Goal: Information Seeking & Learning: Compare options

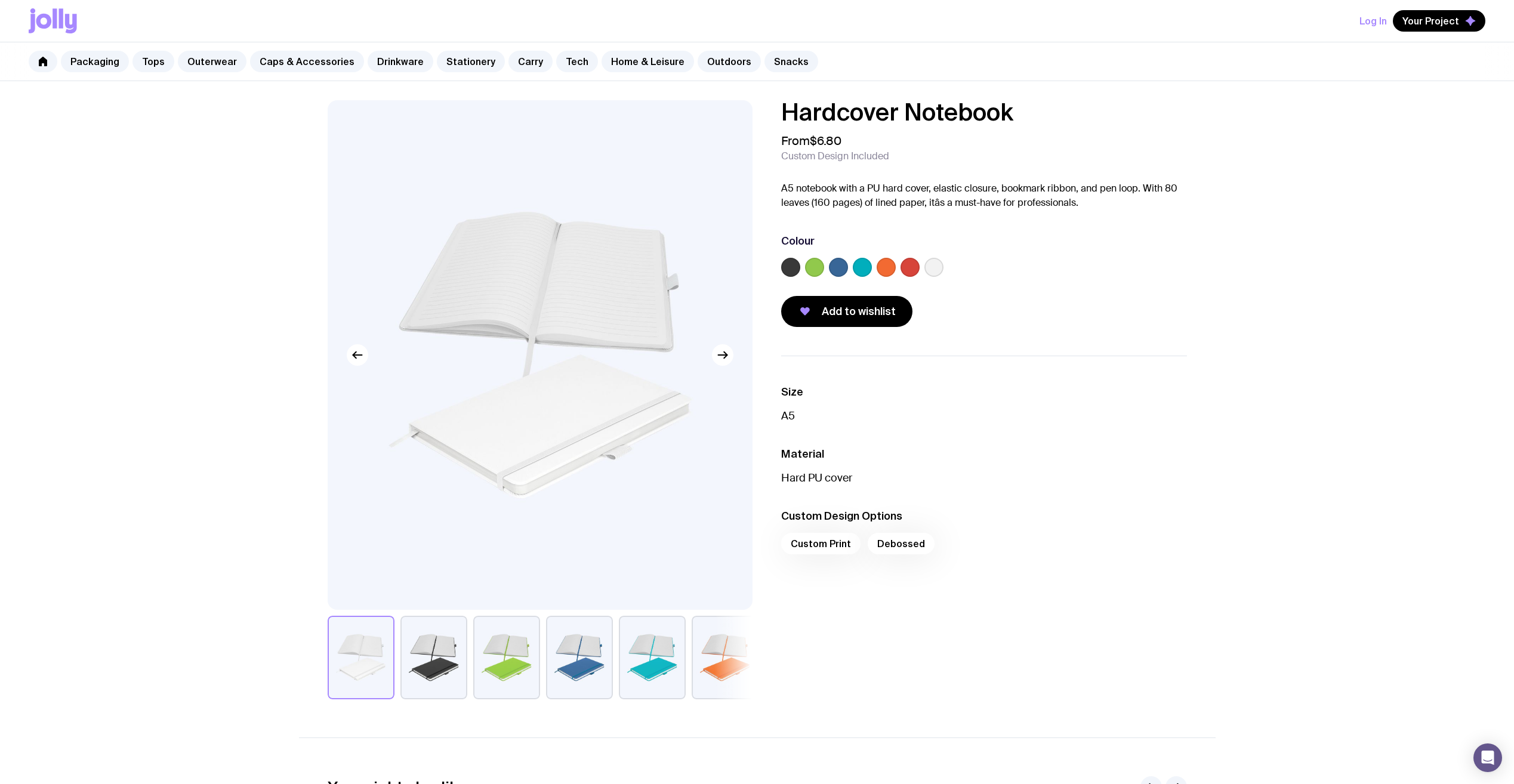
drag, startPoint x: 864, startPoint y: 263, endPoint x: 859, endPoint y: 278, distance: 15.8
click at [864, 263] on label at bounding box center [863, 267] width 19 height 19
click at [0, 0] on input "radio" at bounding box center [0, 0] width 0 height 0
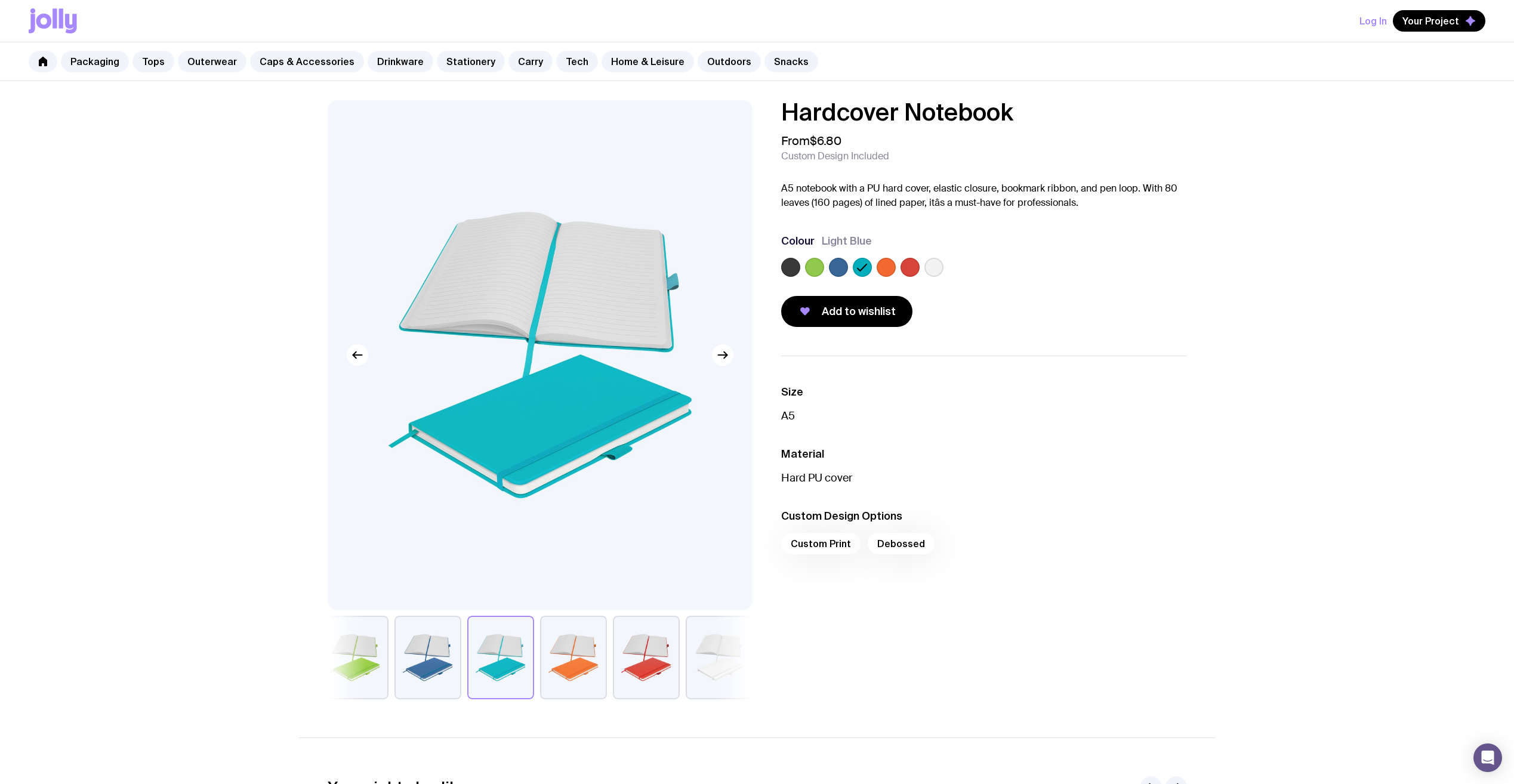
click at [938, 267] on label at bounding box center [934, 267] width 19 height 19
click at [0, 0] on input "radio" at bounding box center [0, 0] width 0 height 0
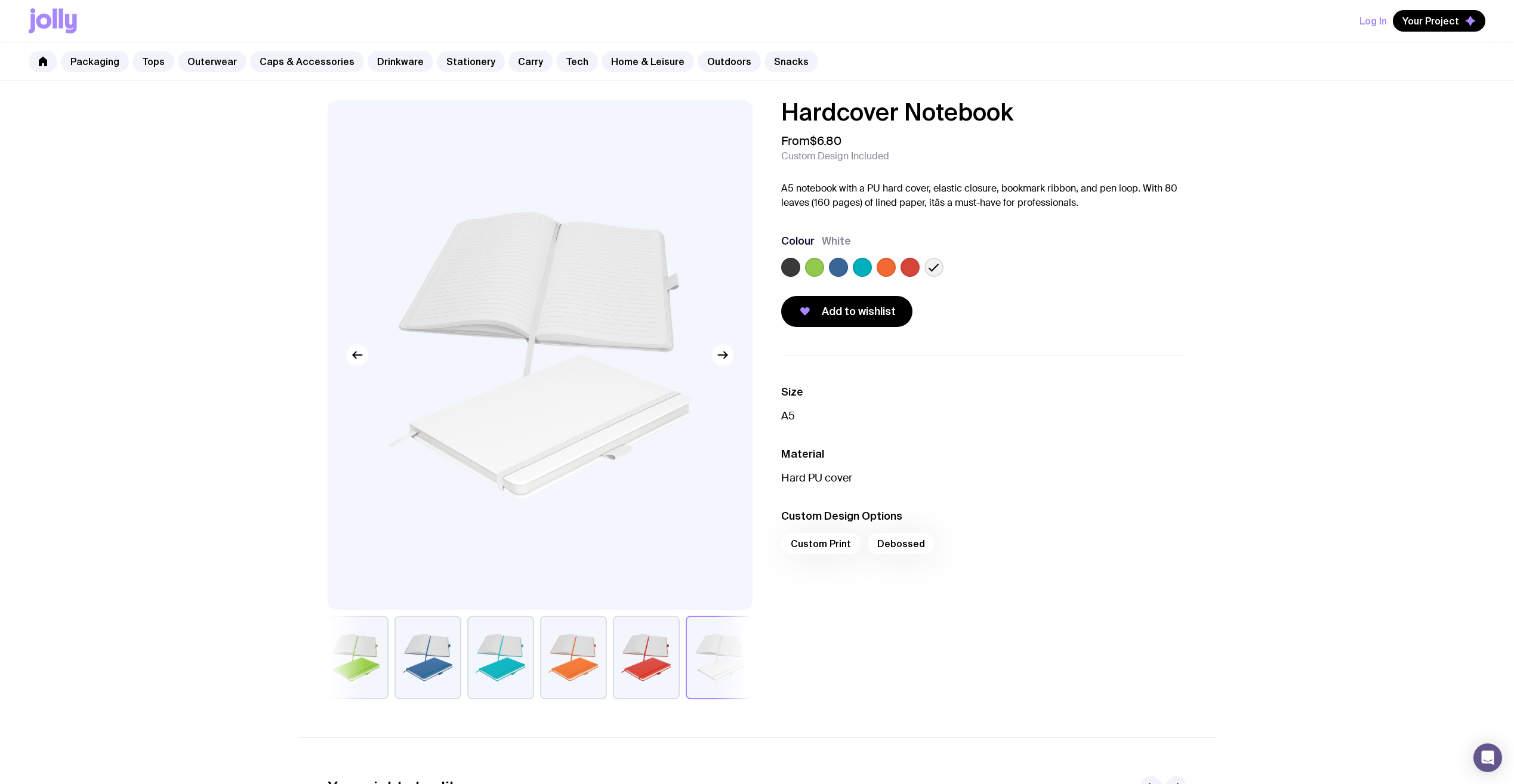
click at [839, 268] on label at bounding box center [839, 267] width 19 height 19
click at [0, 0] on input "radio" at bounding box center [0, 0] width 0 height 0
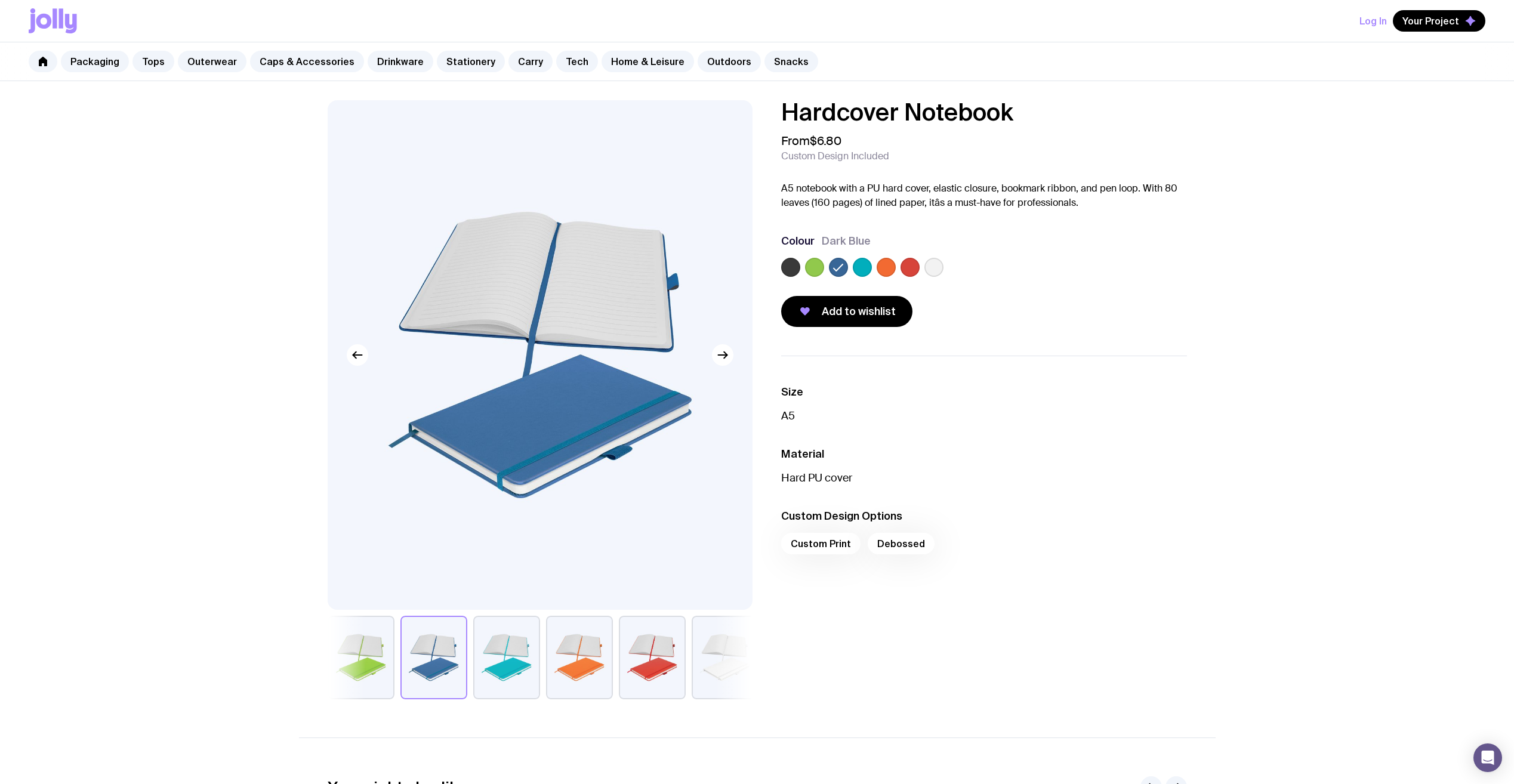
click at [934, 269] on label at bounding box center [934, 267] width 19 height 19
click at [0, 0] on input "radio" at bounding box center [0, 0] width 0 height 0
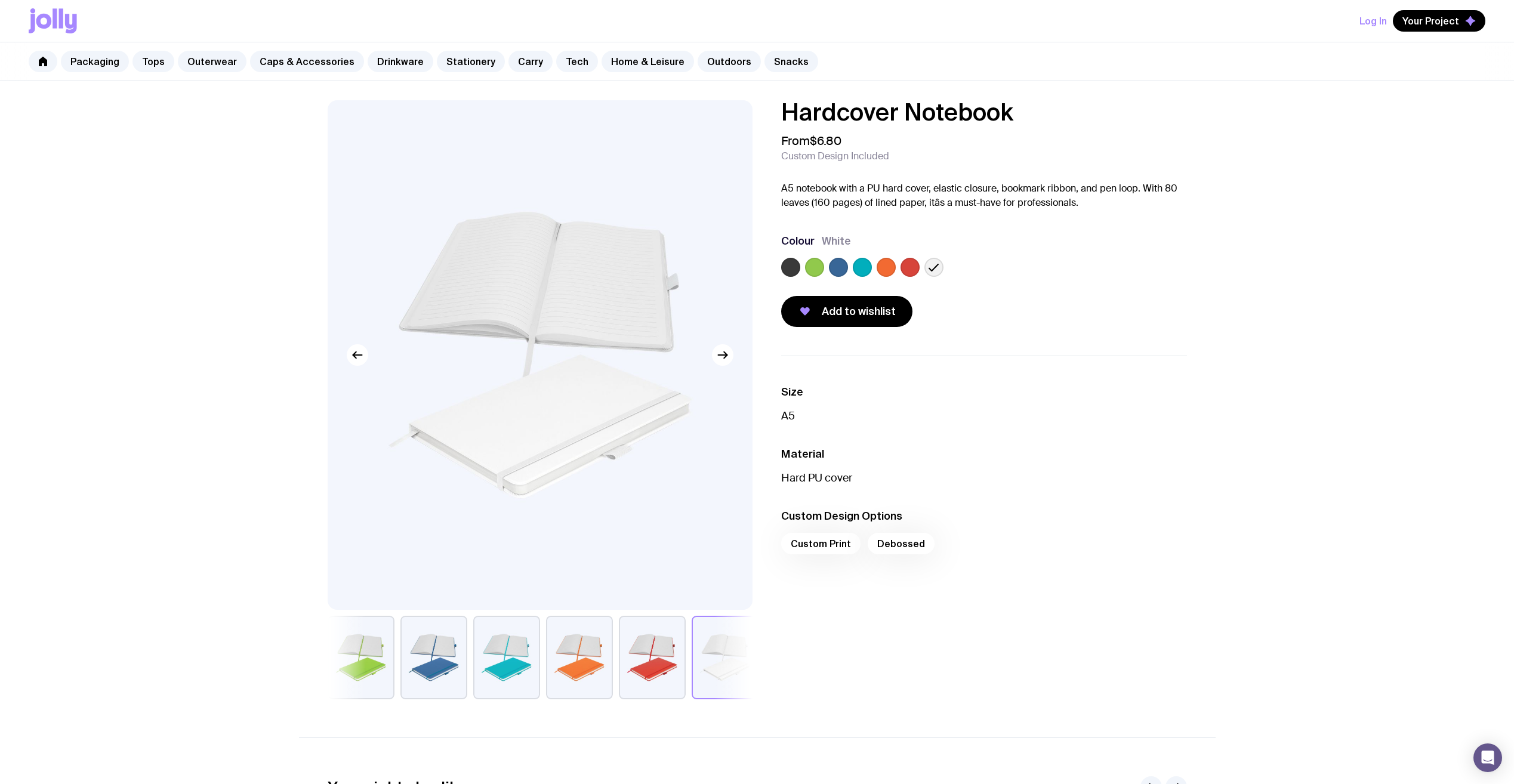
click at [861, 268] on label at bounding box center [863, 267] width 19 height 19
click at [0, 0] on input "radio" at bounding box center [0, 0] width 0 height 0
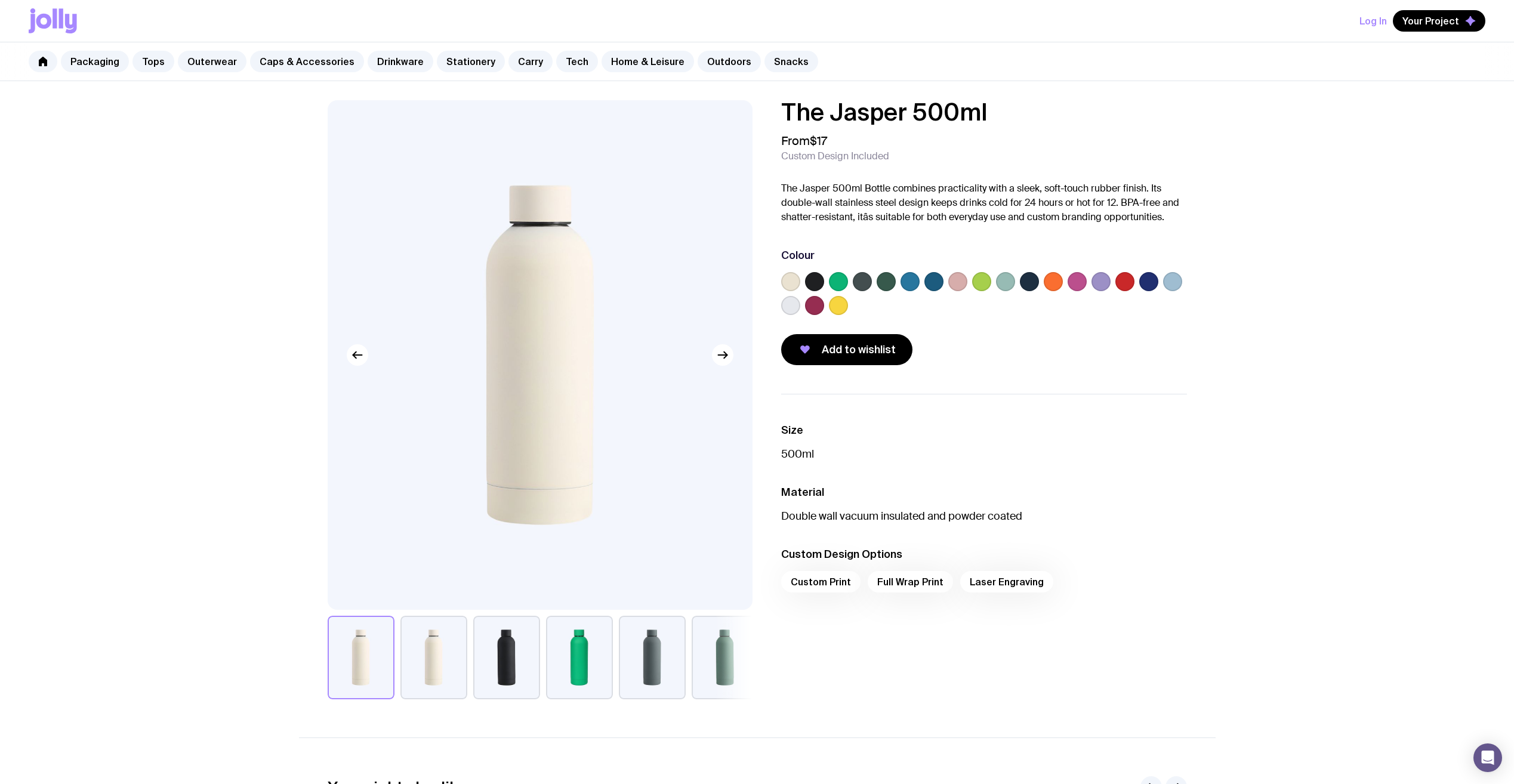
click at [933, 282] on label at bounding box center [934, 282] width 19 height 19
click at [0, 0] on input "radio" at bounding box center [0, 0] width 0 height 0
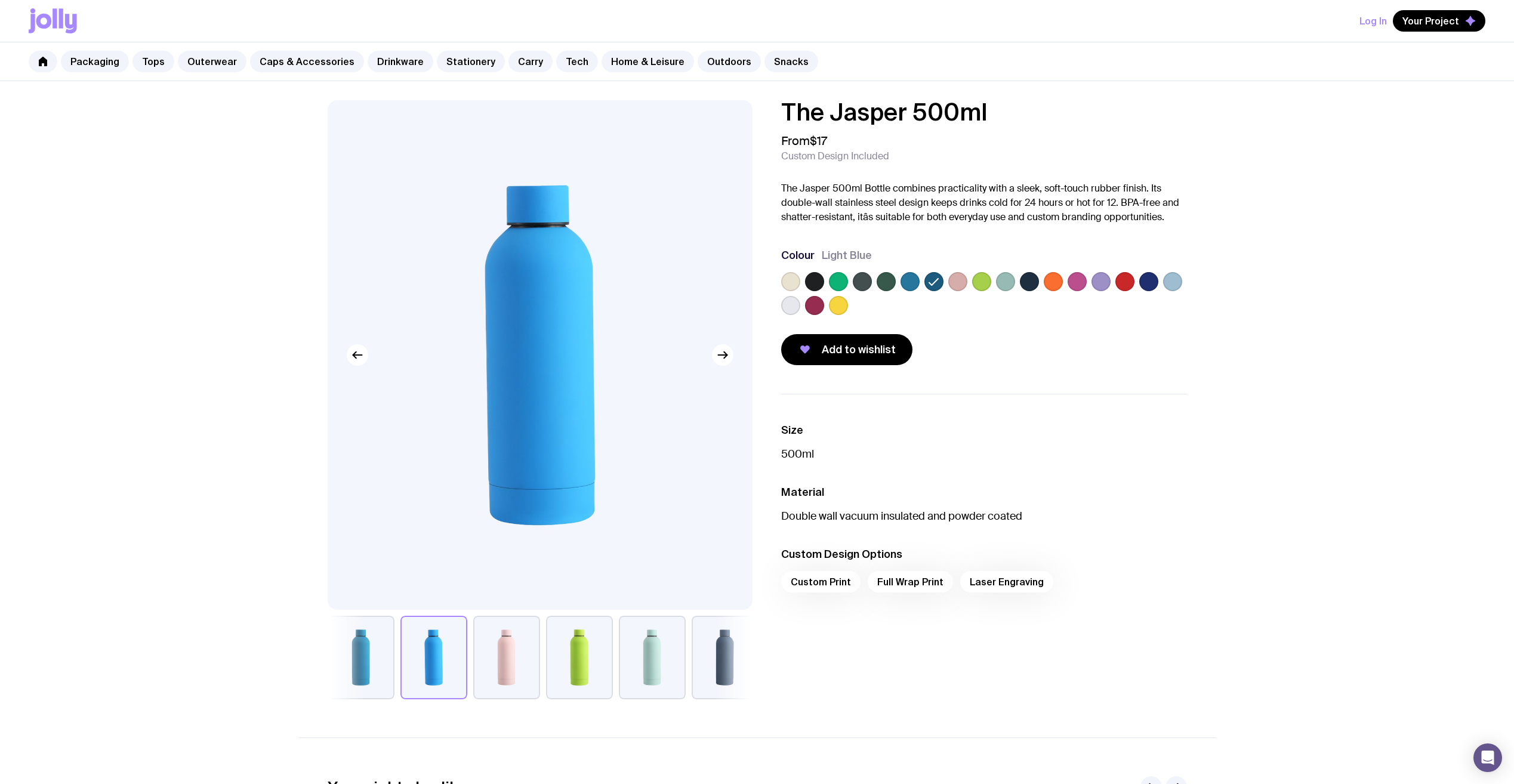
click at [908, 285] on label at bounding box center [910, 282] width 19 height 19
click at [0, 0] on input "radio" at bounding box center [0, 0] width 0 height 0
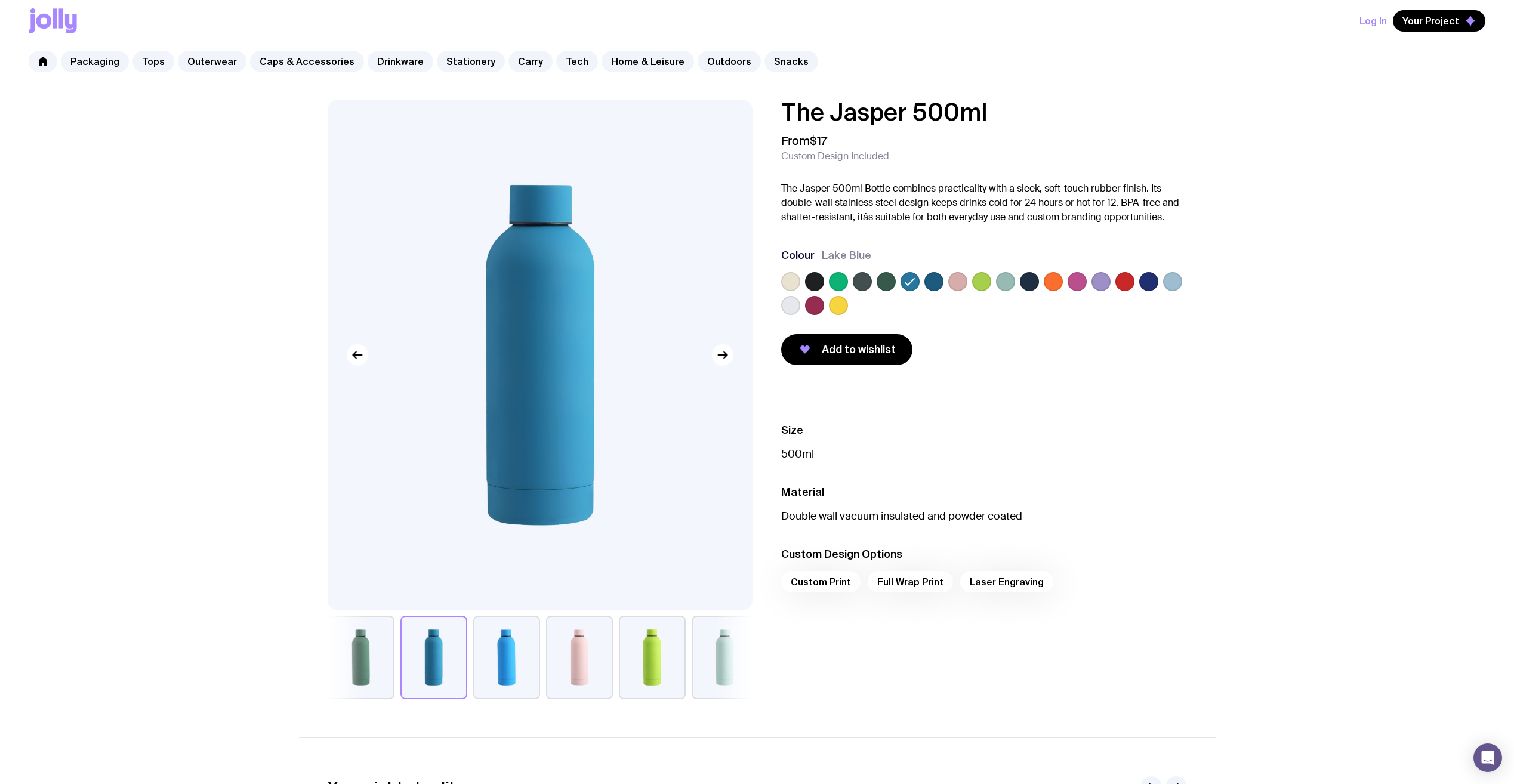
click at [1175, 284] on label at bounding box center [1173, 282] width 19 height 19
click at [0, 0] on input "radio" at bounding box center [0, 0] width 0 height 0
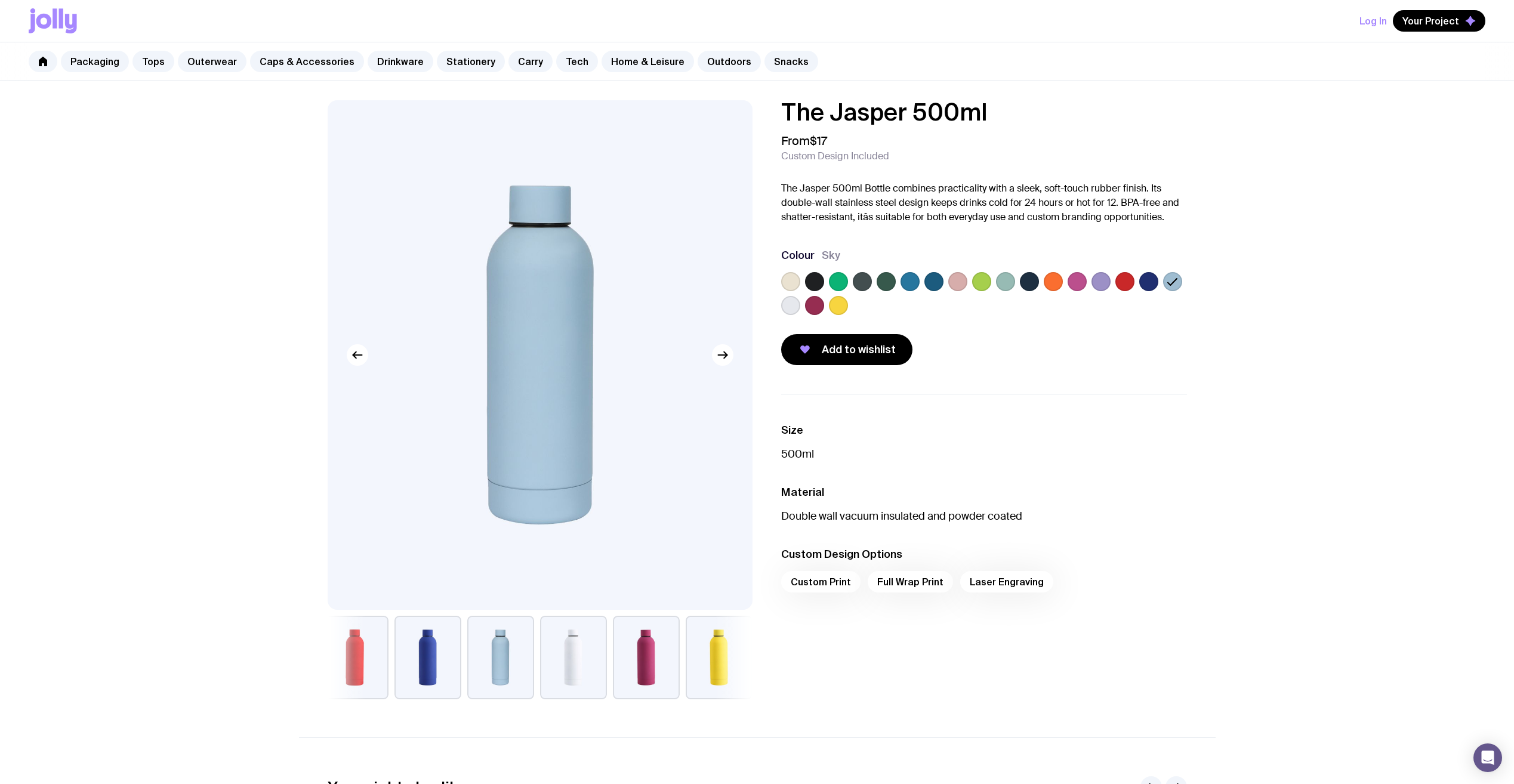
click at [789, 312] on label at bounding box center [791, 306] width 19 height 19
click at [0, 0] on input "radio" at bounding box center [0, 0] width 0 height 0
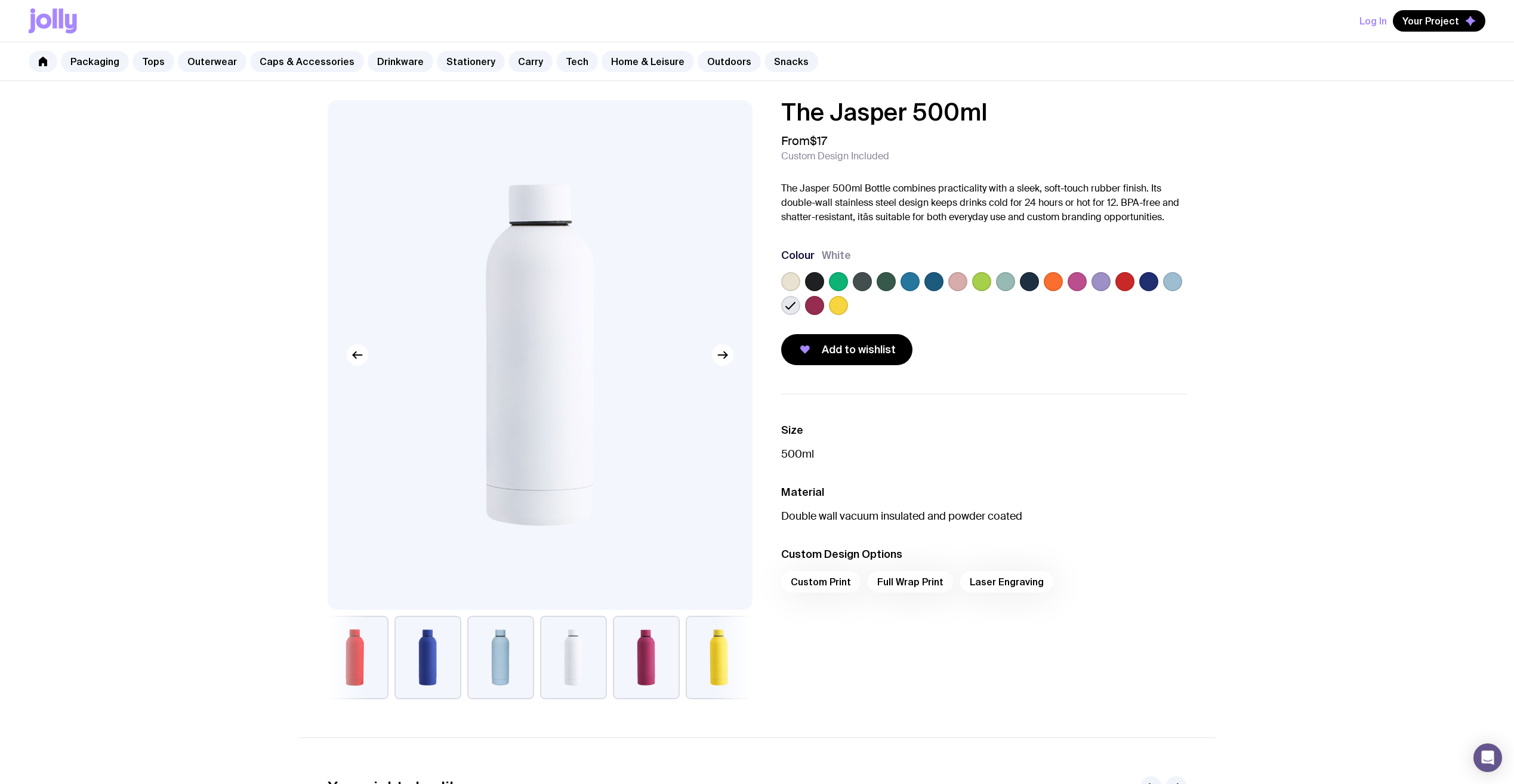
click at [785, 284] on label at bounding box center [791, 282] width 19 height 19
click at [0, 0] on input "radio" at bounding box center [0, 0] width 0 height 0
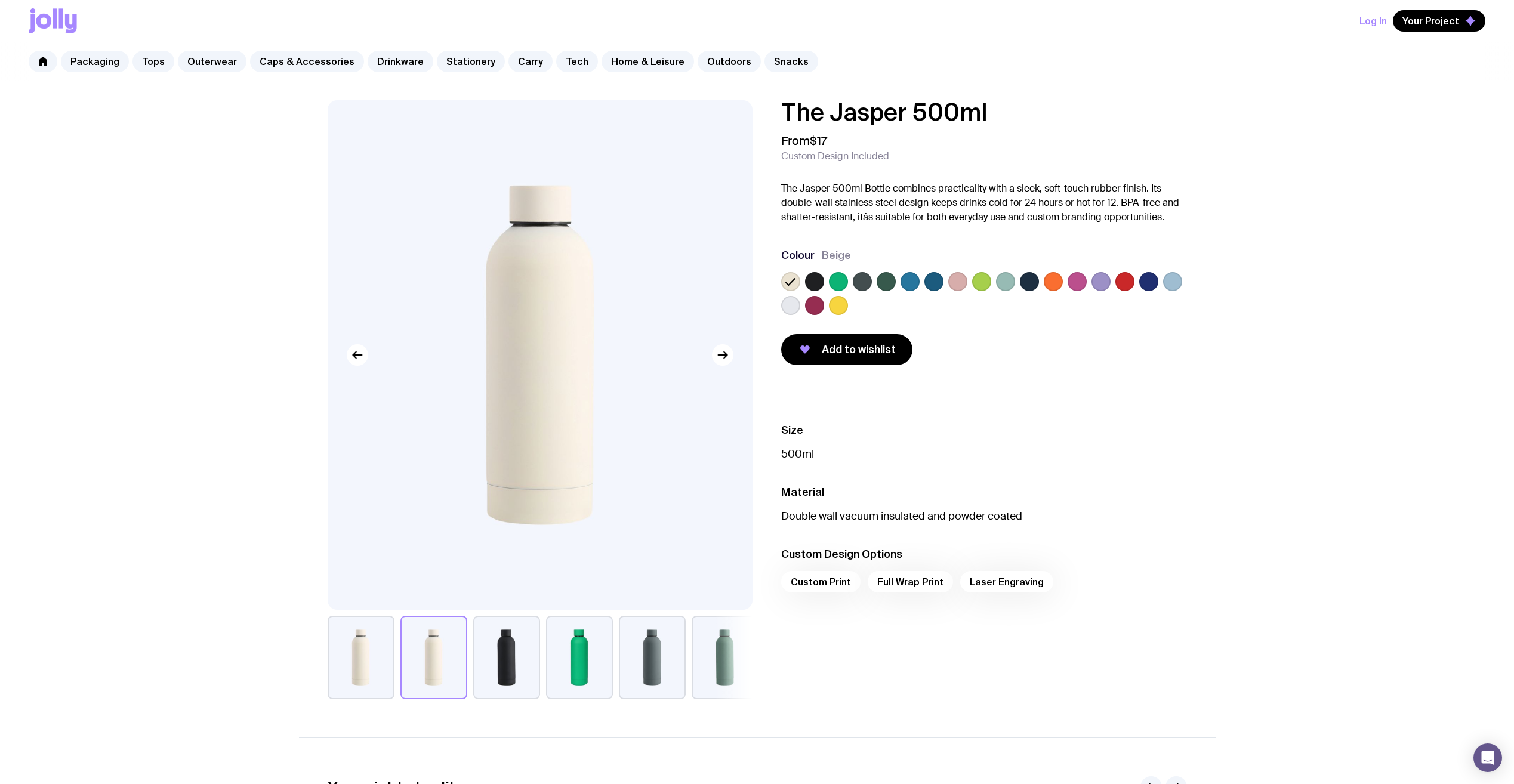
click at [830, 310] on div at bounding box center [839, 306] width 19 height 19
click at [836, 310] on label at bounding box center [839, 306] width 19 height 19
click at [0, 0] on input "radio" at bounding box center [0, 0] width 0 height 0
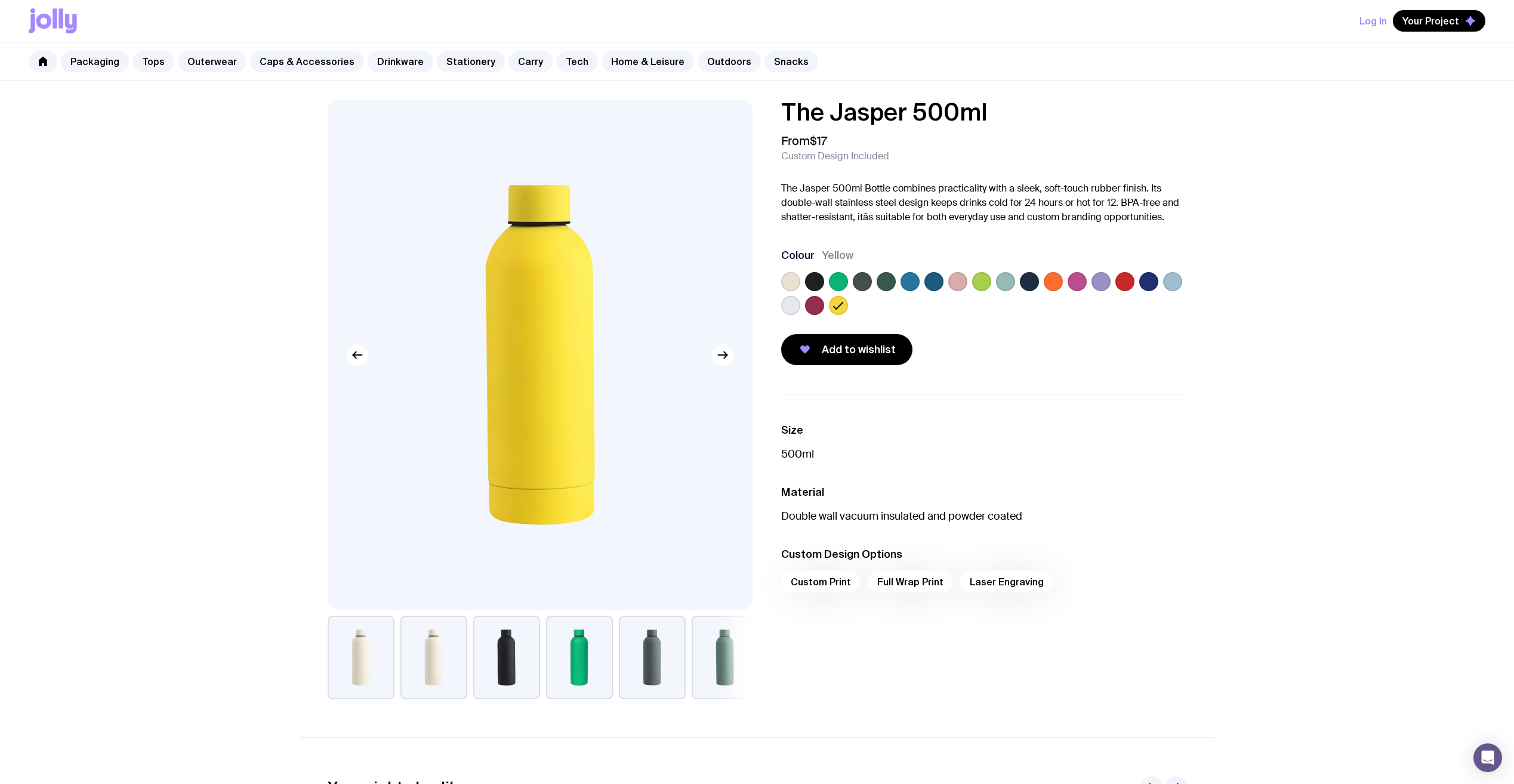
click at [1100, 284] on label at bounding box center [1101, 282] width 19 height 19
click at [0, 0] on input "radio" at bounding box center [0, 0] width 0 height 0
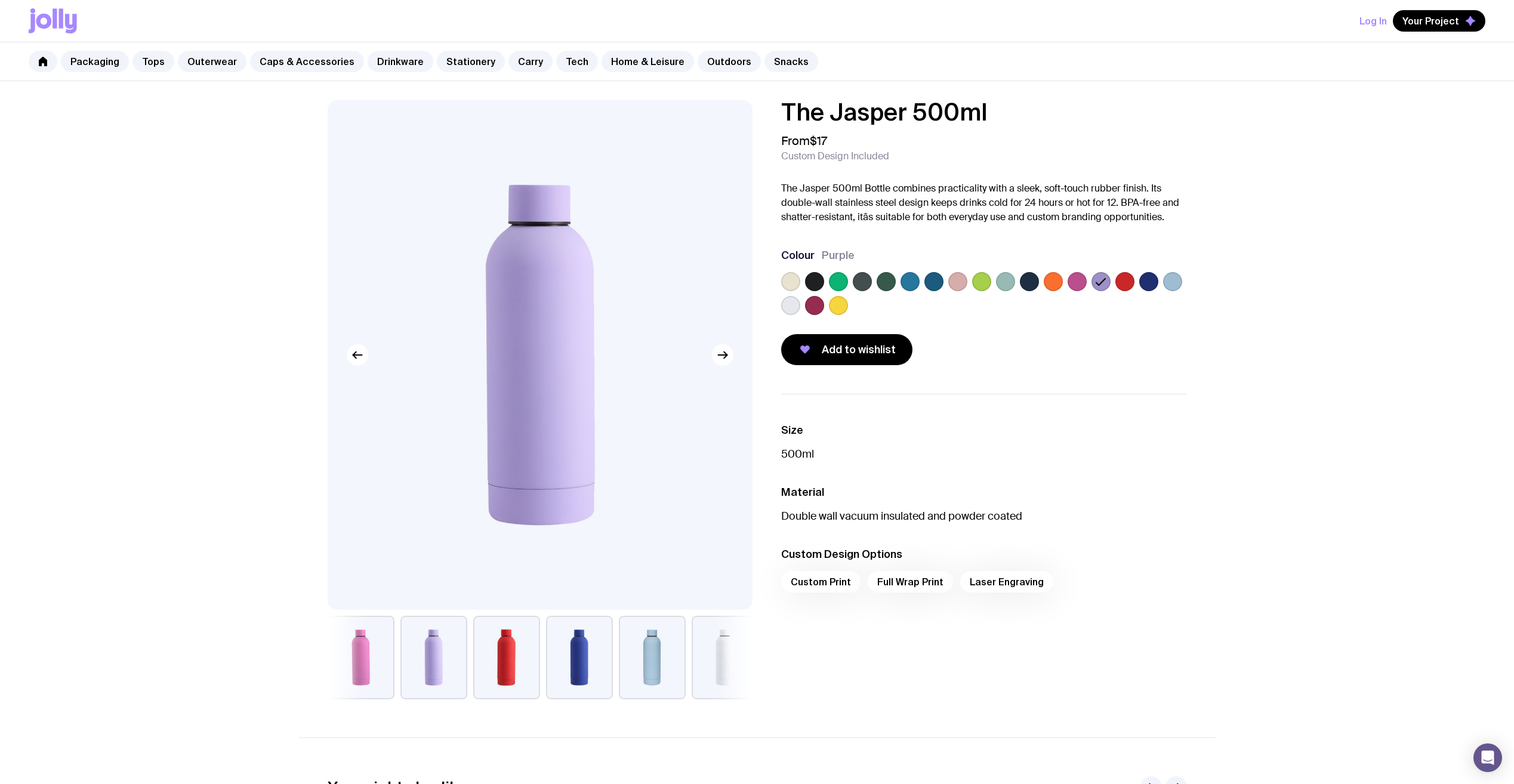
click at [1152, 282] on label at bounding box center [1149, 282] width 19 height 19
click at [0, 0] on input "radio" at bounding box center [0, 0] width 0 height 0
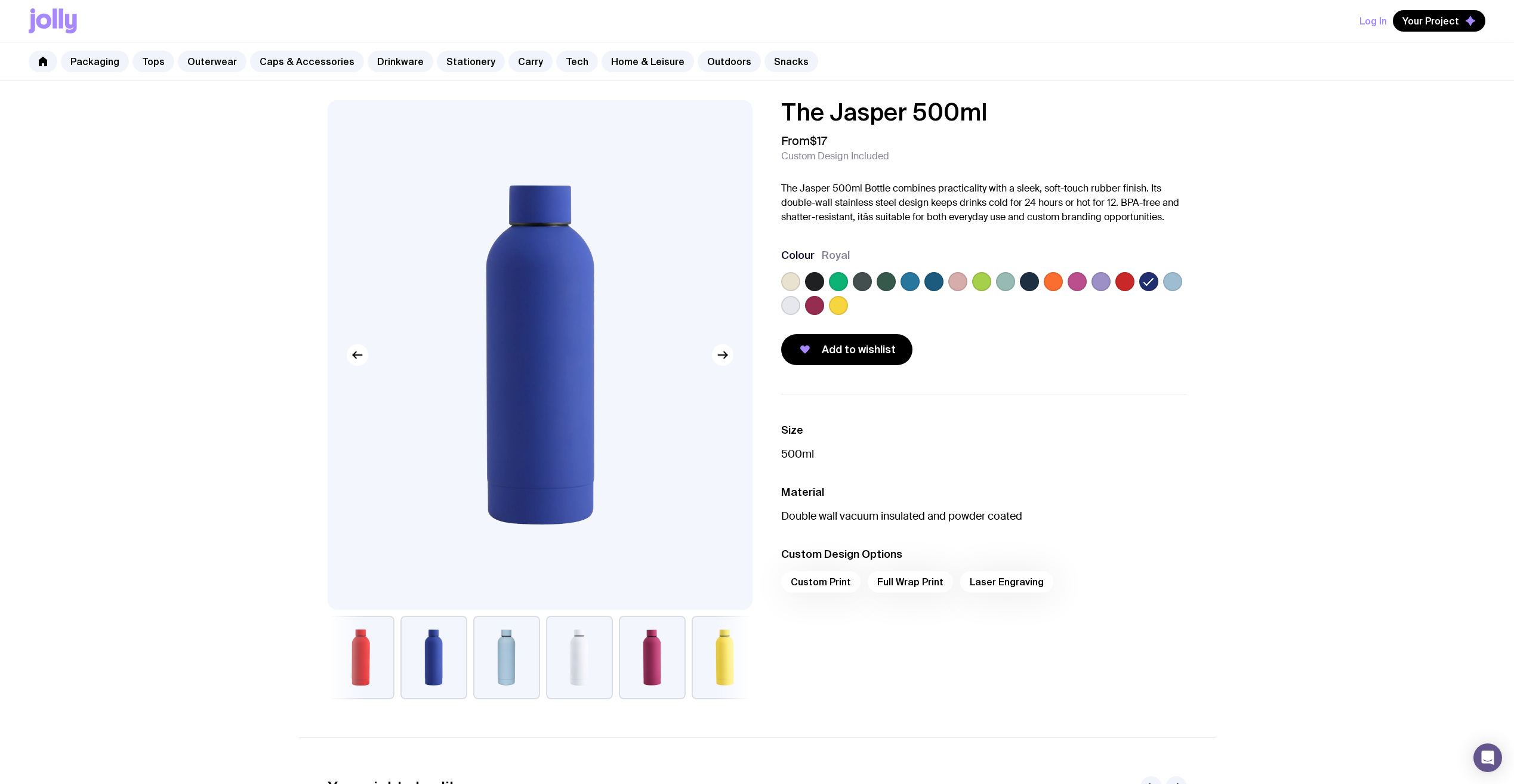
click at [1171, 283] on label at bounding box center [1173, 282] width 19 height 19
click at [0, 0] on input "radio" at bounding box center [0, 0] width 0 height 0
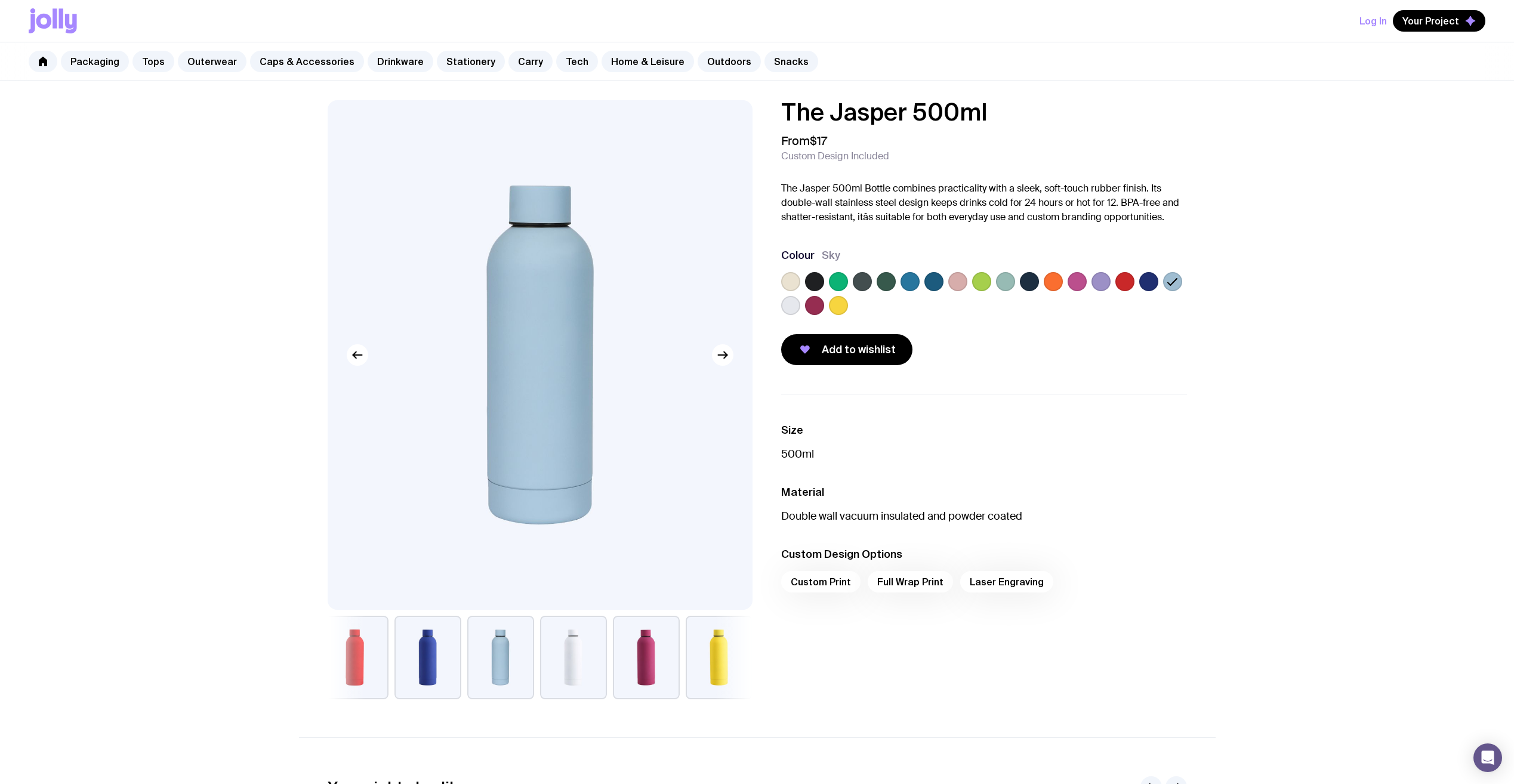
click at [1031, 285] on label at bounding box center [1029, 282] width 19 height 19
click at [0, 0] on input "radio" at bounding box center [0, 0] width 0 height 0
